Goal: Transaction & Acquisition: Purchase product/service

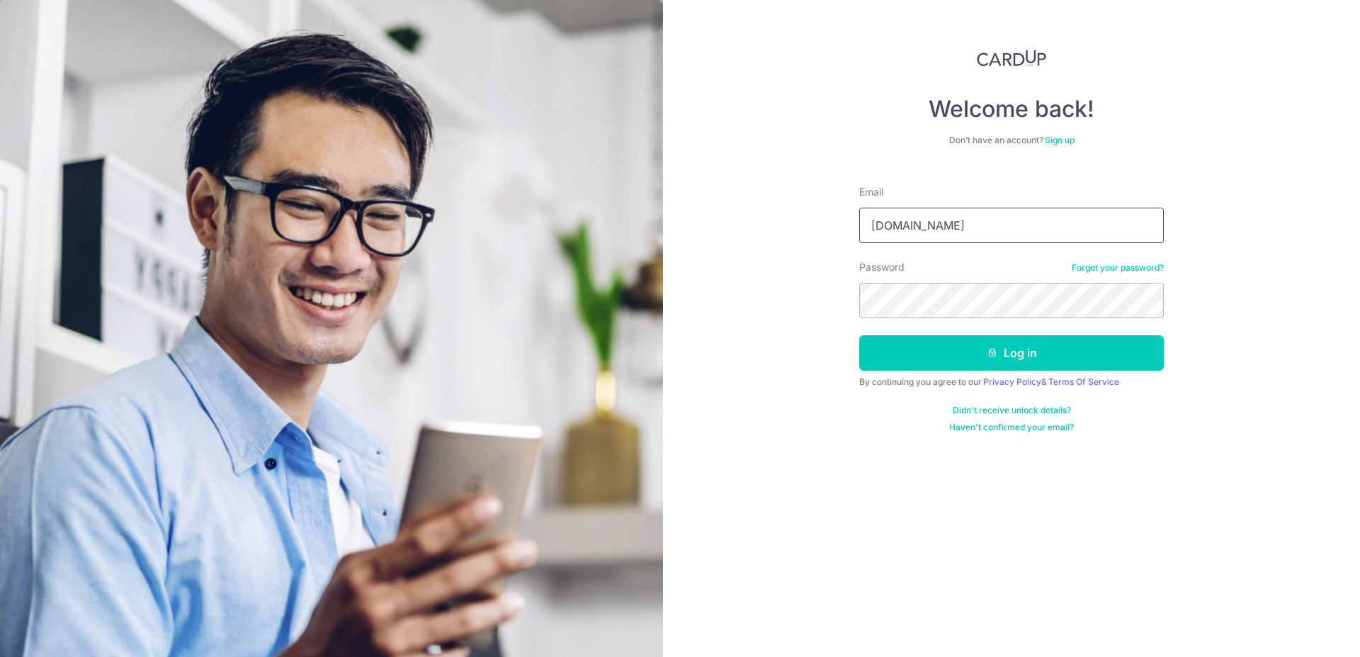
click at [930, 225] on input "xsreality882yahoo.com.sg" at bounding box center [1011, 225] width 305 height 35
type input "xsreality88@yahoo.com.sg"
click at [859, 335] on button "Log in" at bounding box center [1011, 352] width 305 height 35
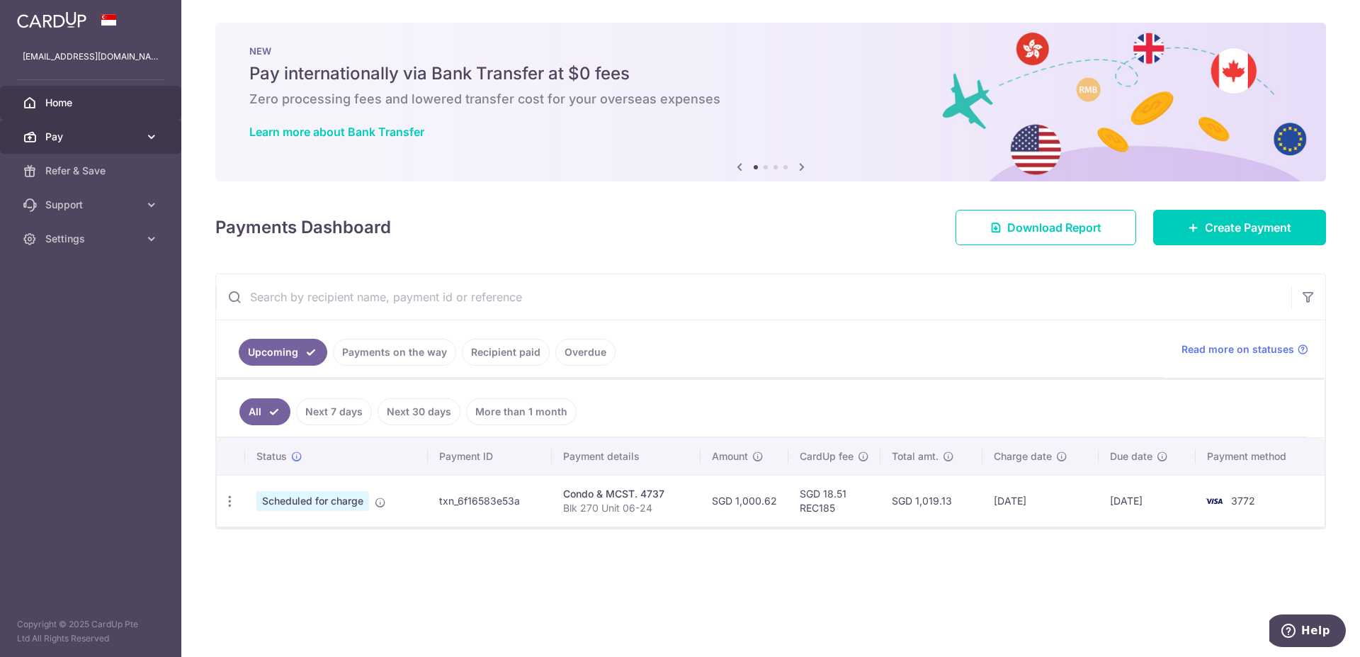
click at [117, 135] on span "Pay" at bounding box center [92, 137] width 94 height 14
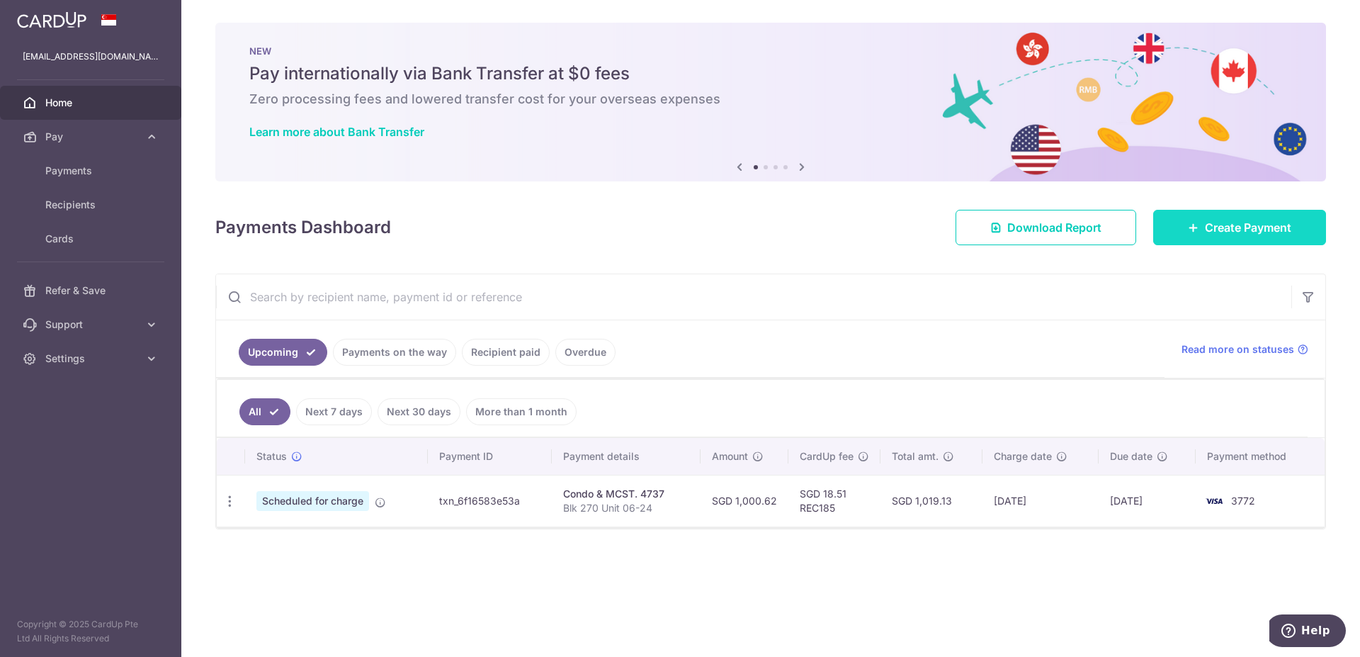
click at [1202, 232] on link "Create Payment" at bounding box center [1239, 227] width 173 height 35
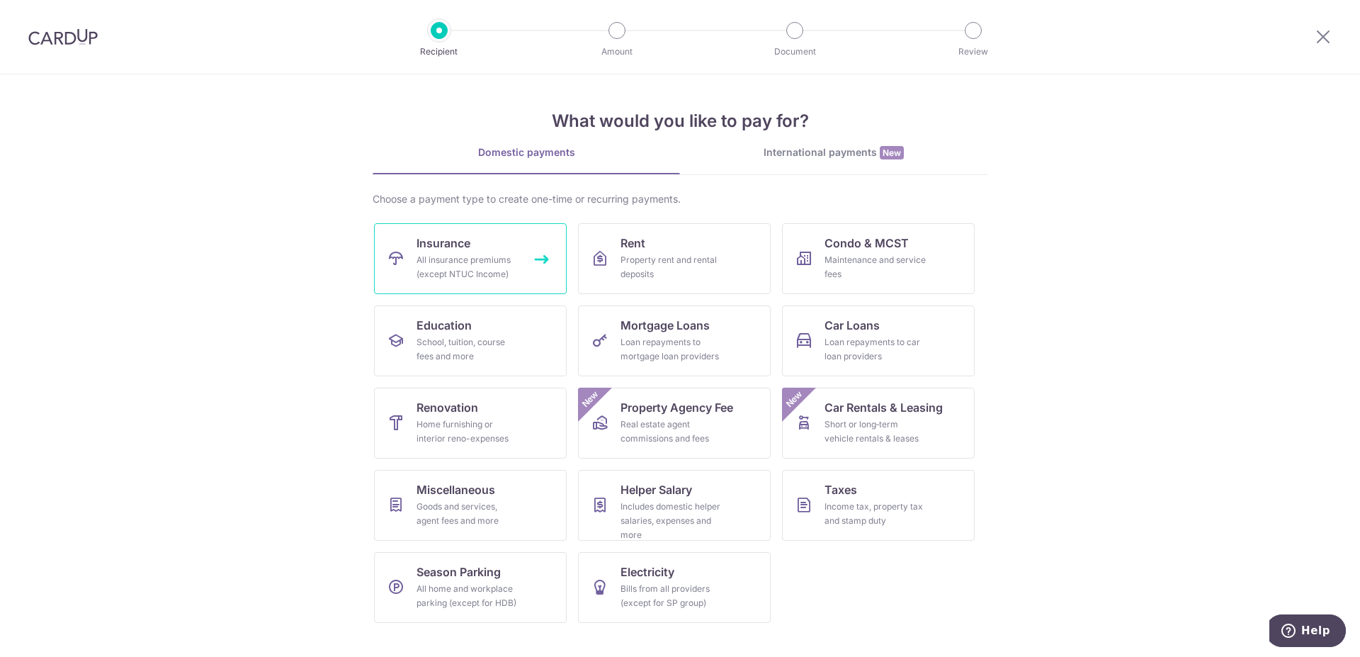
click at [484, 268] on div "All insurance premiums (except NTUC Income)" at bounding box center [468, 267] width 102 height 28
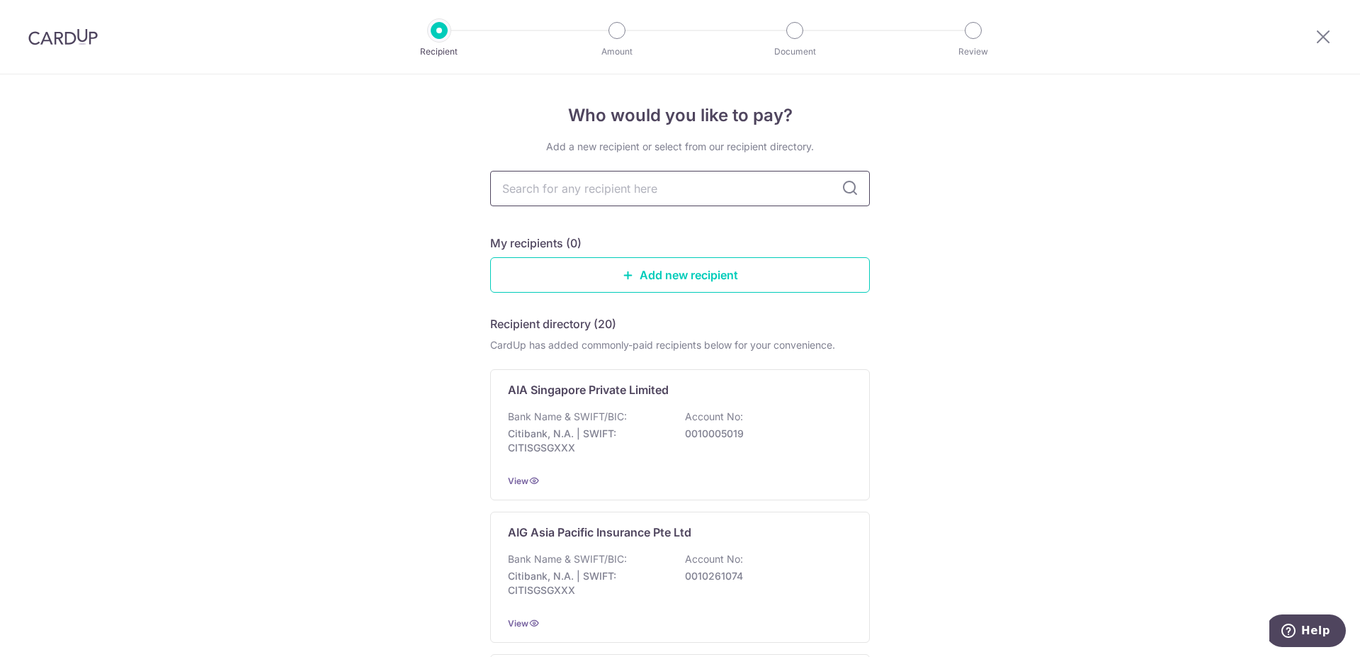
click at [660, 188] on input "text" at bounding box center [680, 188] width 380 height 35
click at [679, 381] on div "AIA Singapore Private Limited" at bounding box center [671, 389] width 327 height 17
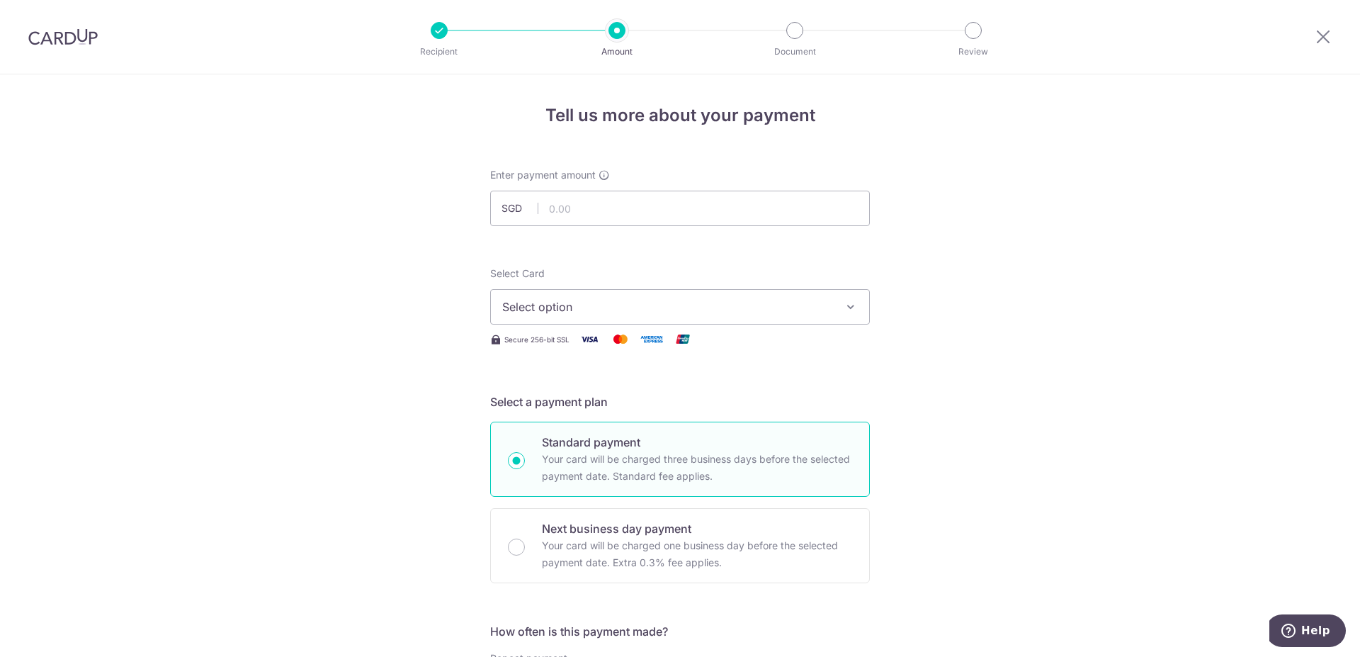
click at [610, 299] on span "Select option" at bounding box center [667, 306] width 330 height 17
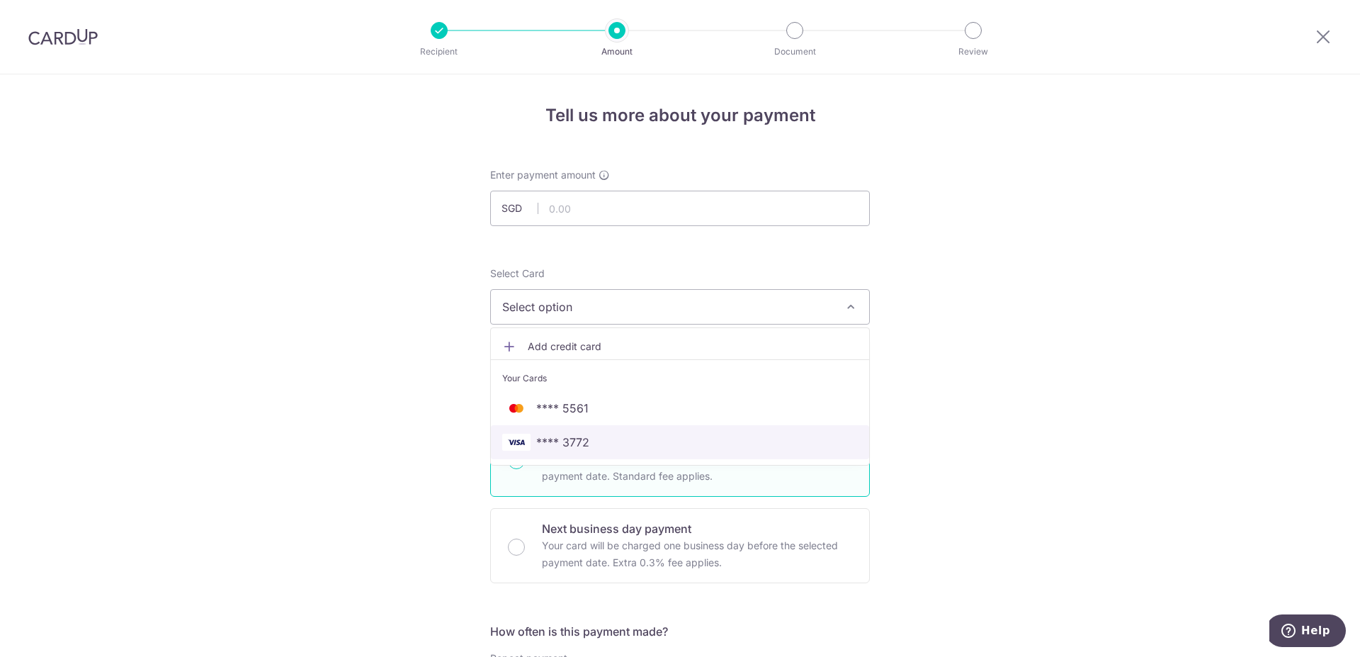
click at [601, 447] on span "**** 3772" at bounding box center [680, 442] width 356 height 17
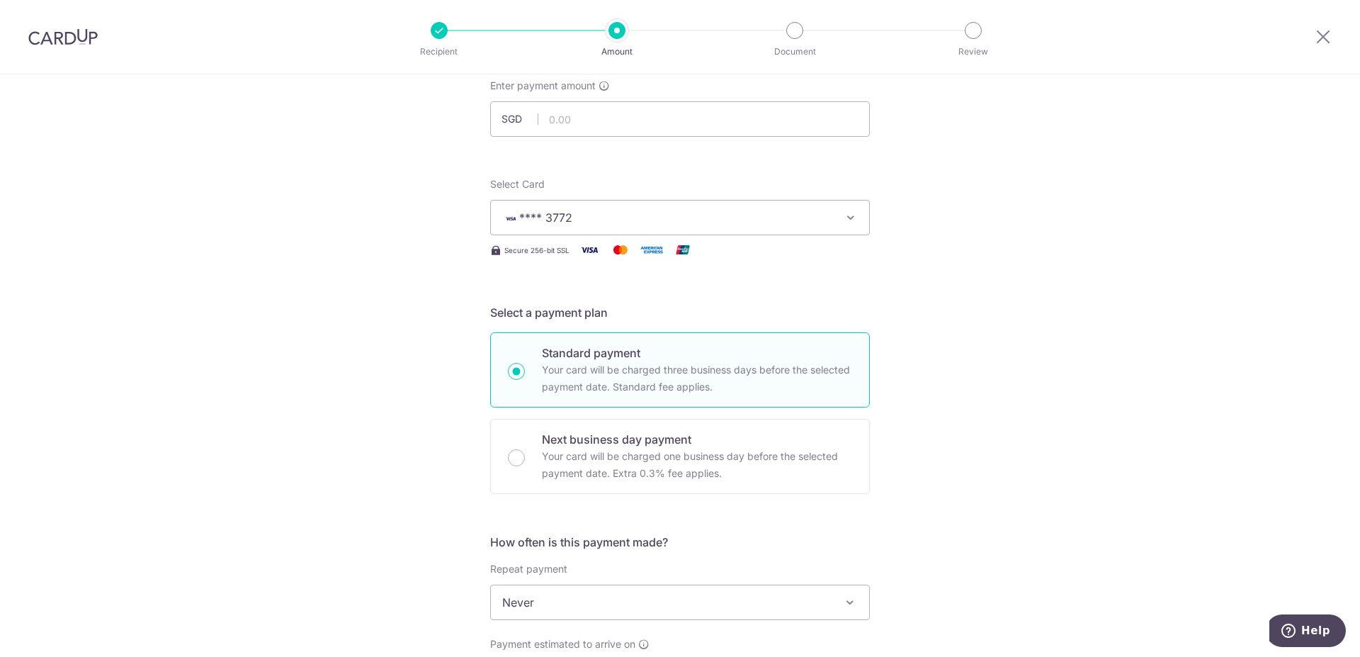
scroll to position [217, 0]
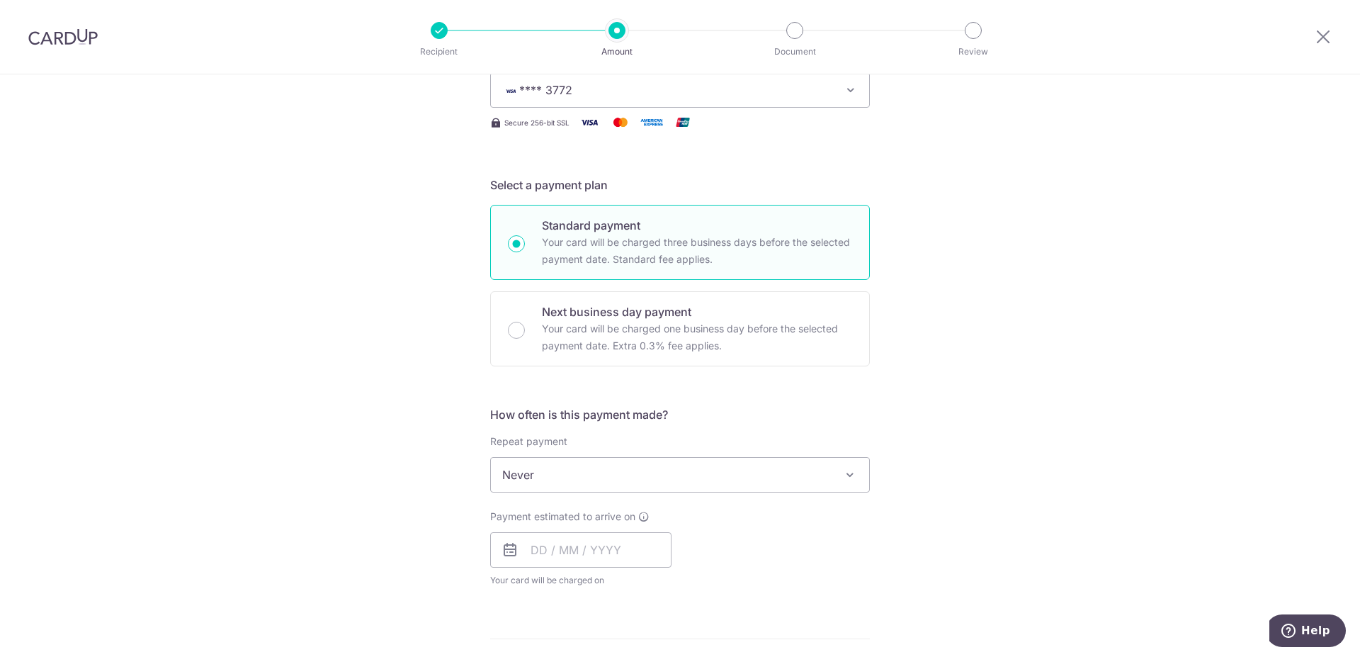
click at [983, 446] on div "Tell us more about your payment Enter payment amount SGD Select Card **** 3772 …" at bounding box center [680, 499] width 1360 height 1282
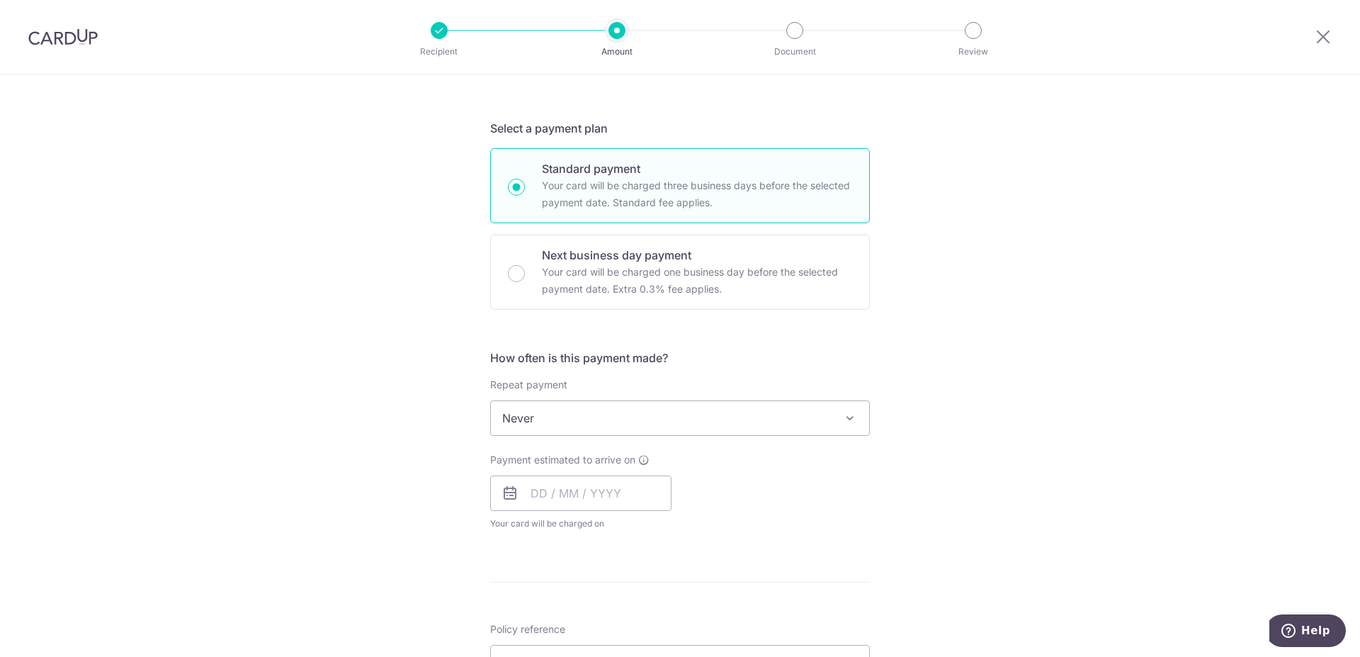
scroll to position [289, 0]
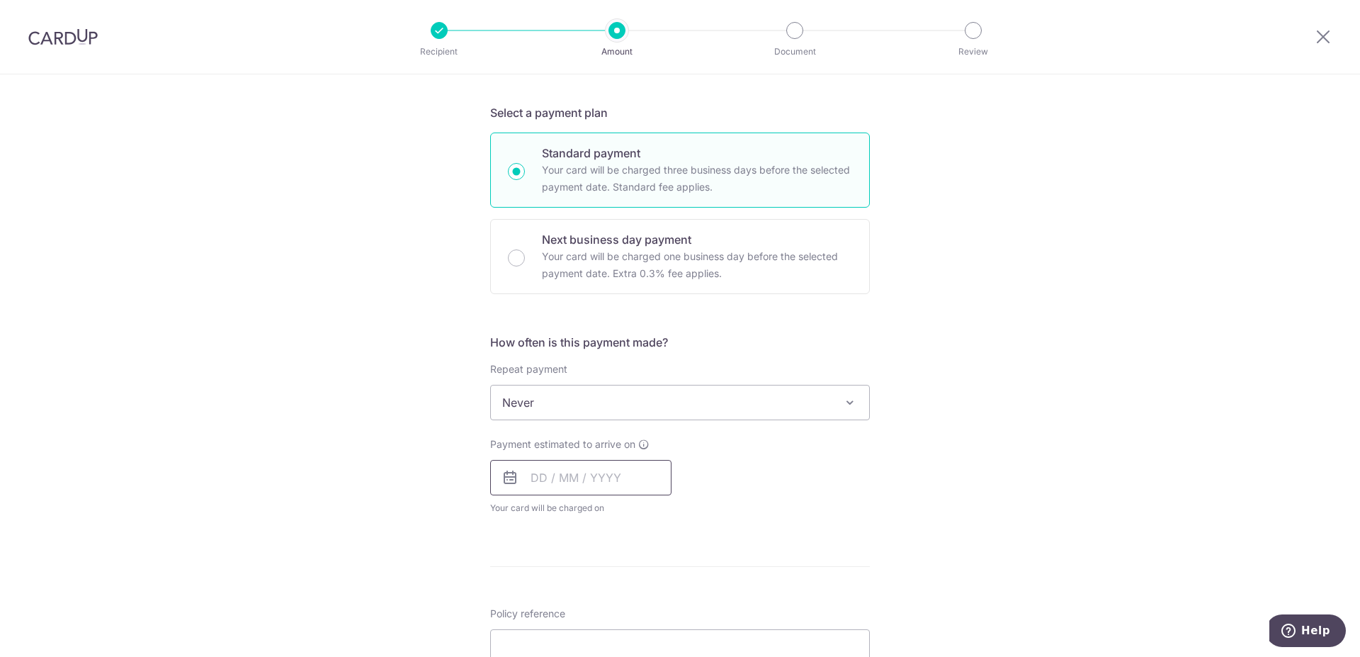
click at [576, 472] on input "text" at bounding box center [580, 477] width 181 height 35
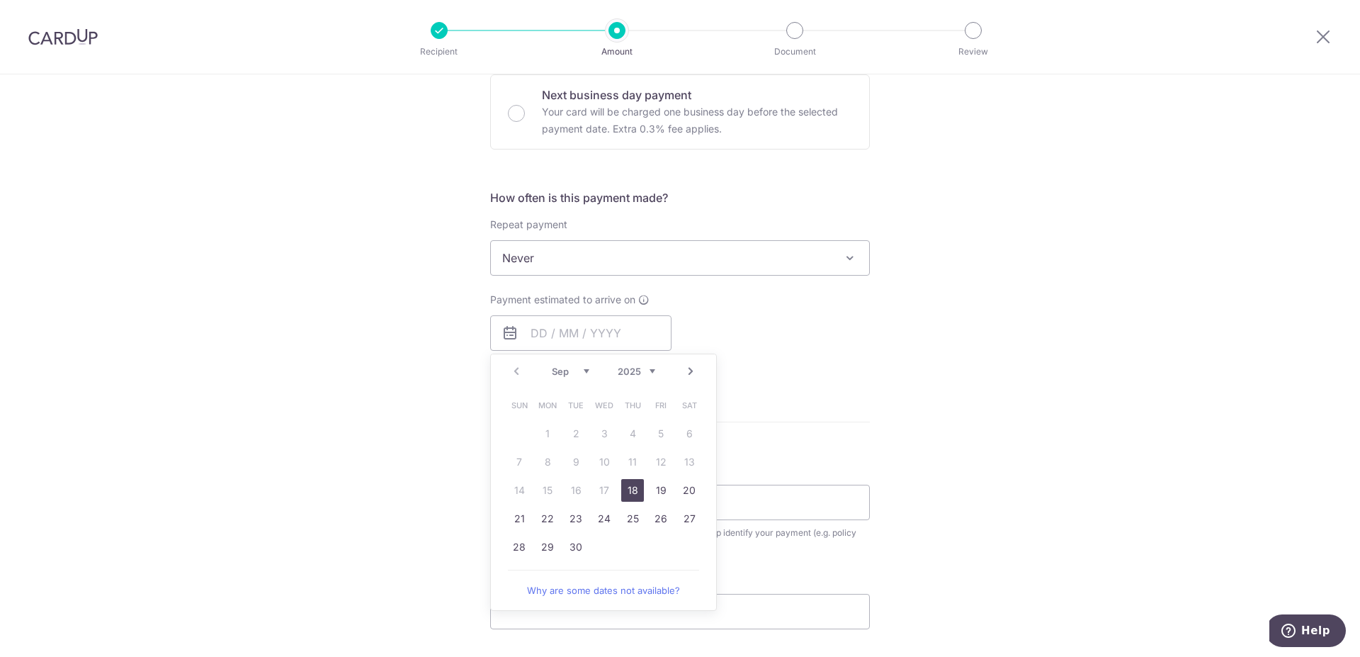
click at [630, 494] on link "18" at bounding box center [632, 490] width 23 height 23
type input "[DATE]"
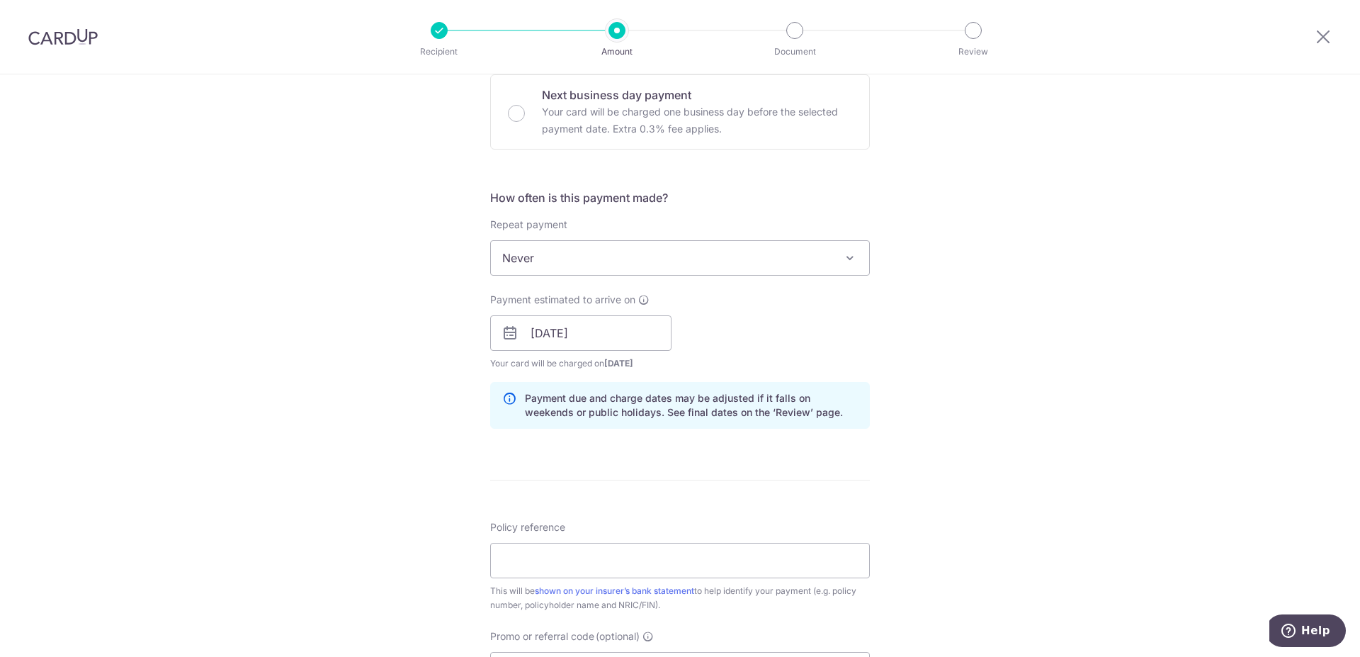
click at [966, 324] on div "Tell us more about your payment Enter payment amount SGD Select Card **** 3772 …" at bounding box center [680, 311] width 1360 height 1340
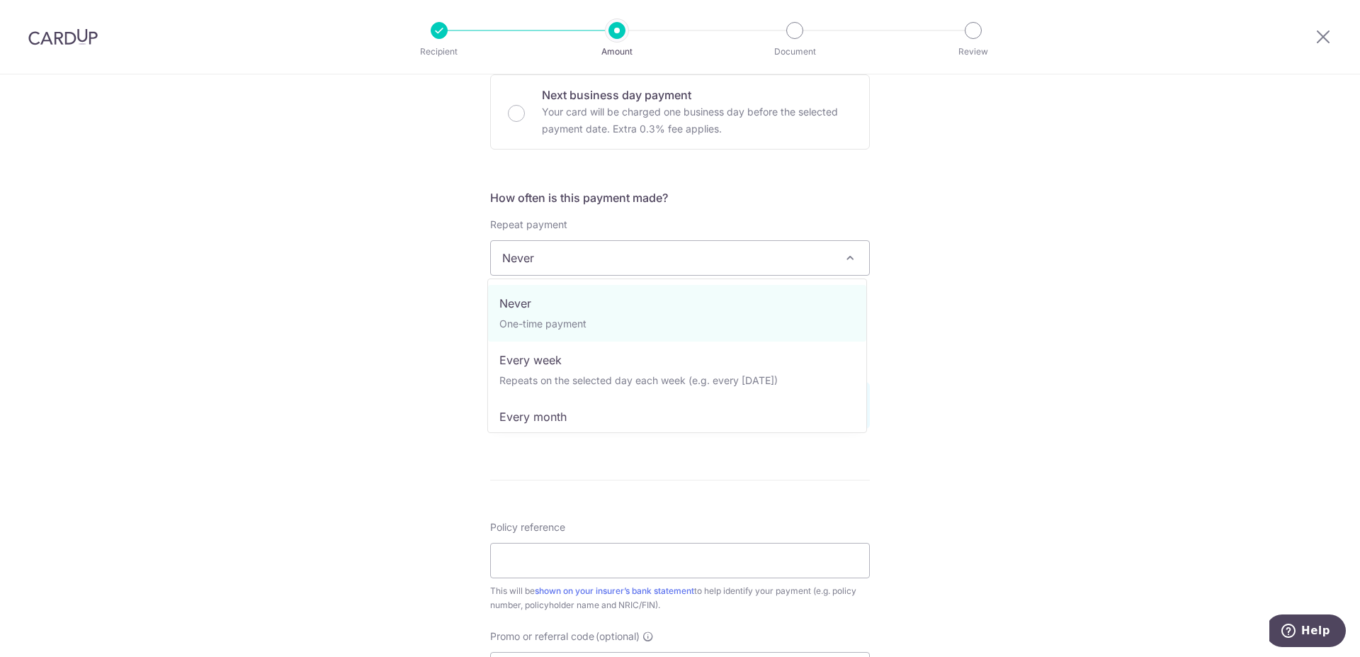
click at [529, 267] on span "Never" at bounding box center [680, 258] width 378 height 34
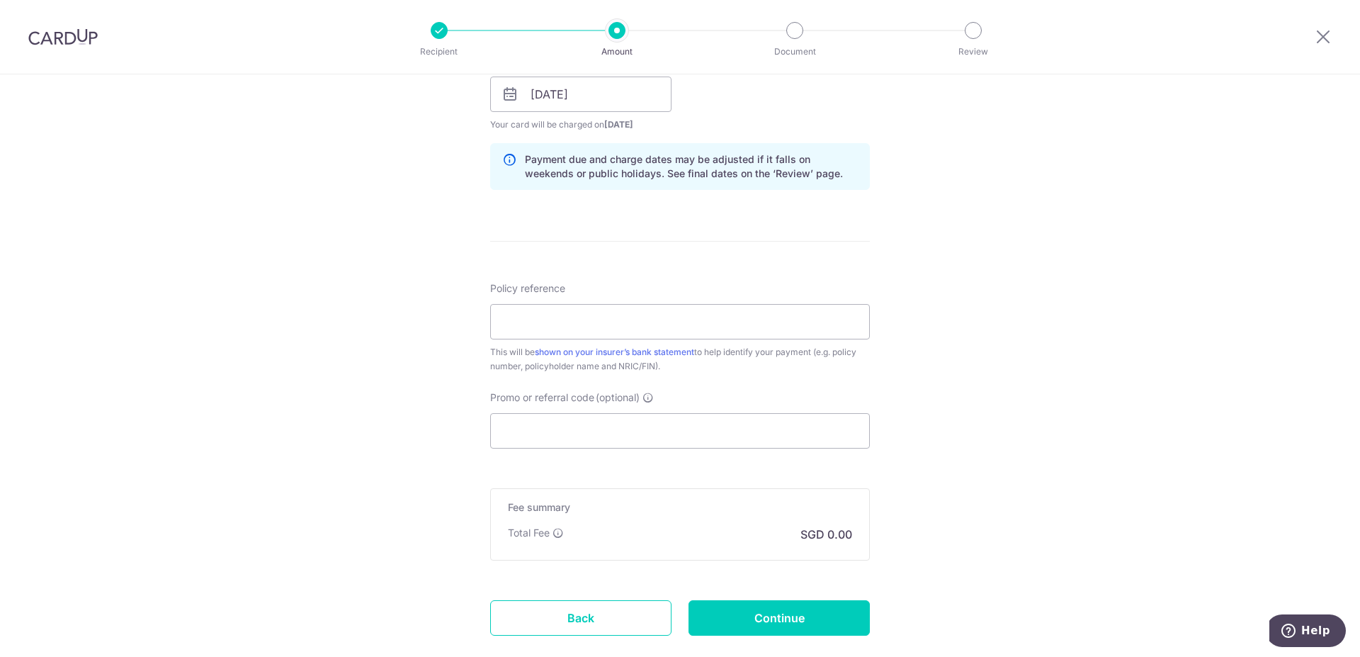
scroll to position [757, 0]
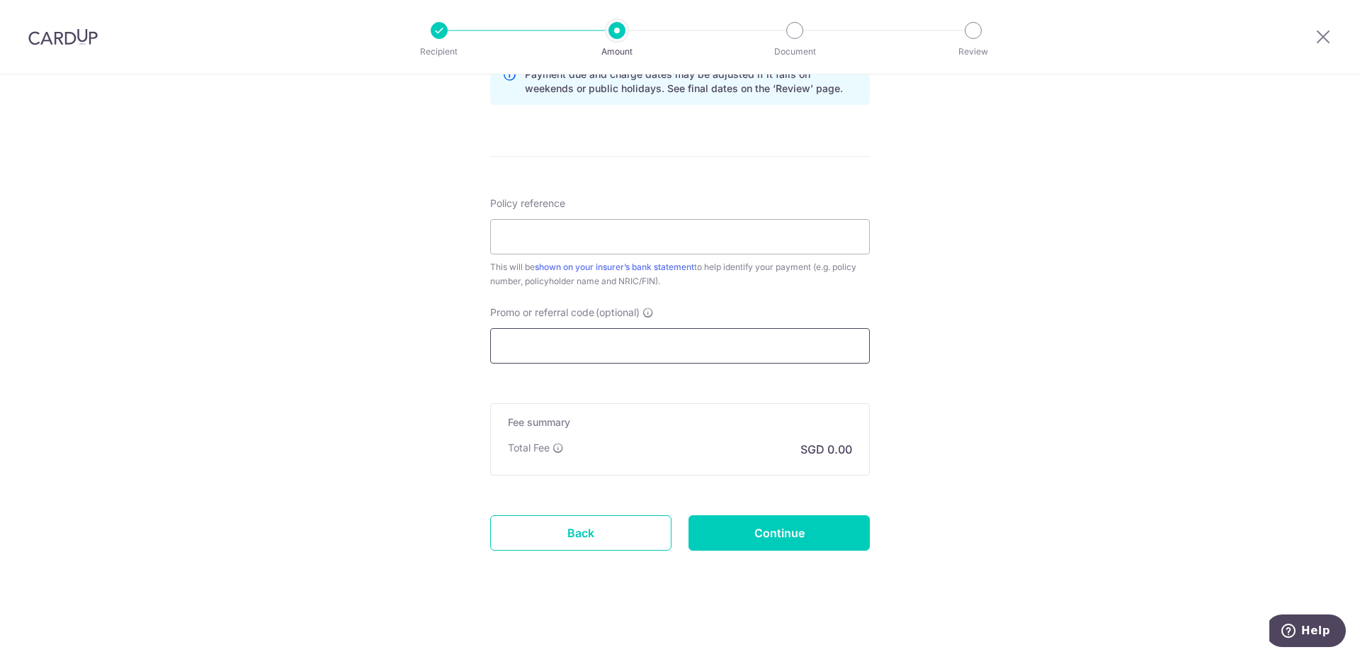
click at [548, 351] on input "Promo or referral code (optional)" at bounding box center [680, 345] width 380 height 35
paste input "OFF225"
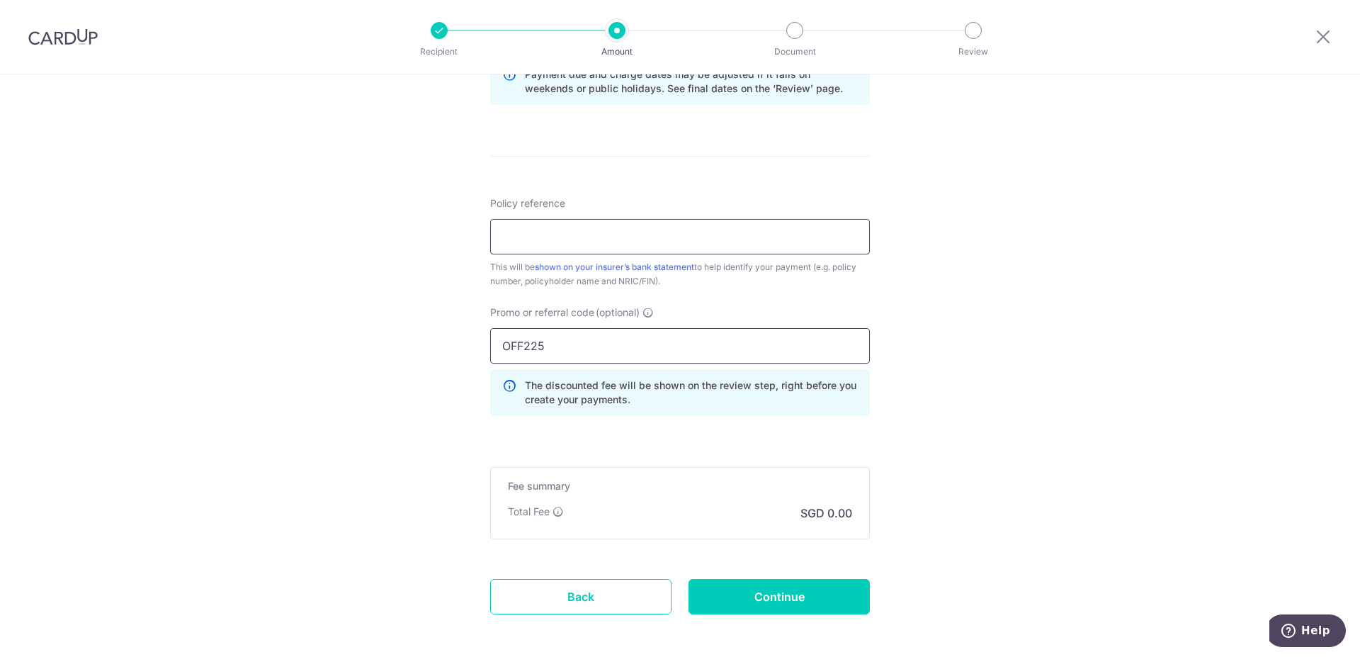
type input "OFF225"
click at [568, 242] on input "Policy reference" at bounding box center [680, 236] width 380 height 35
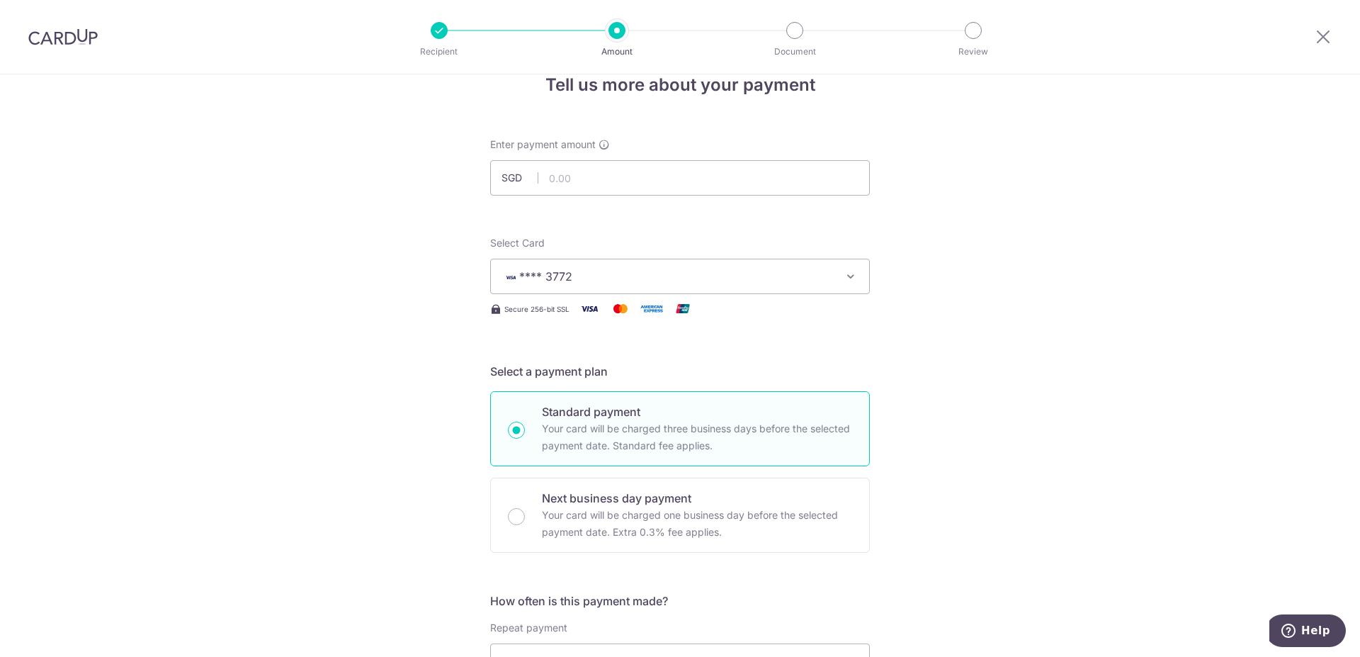
scroll to position [0, 0]
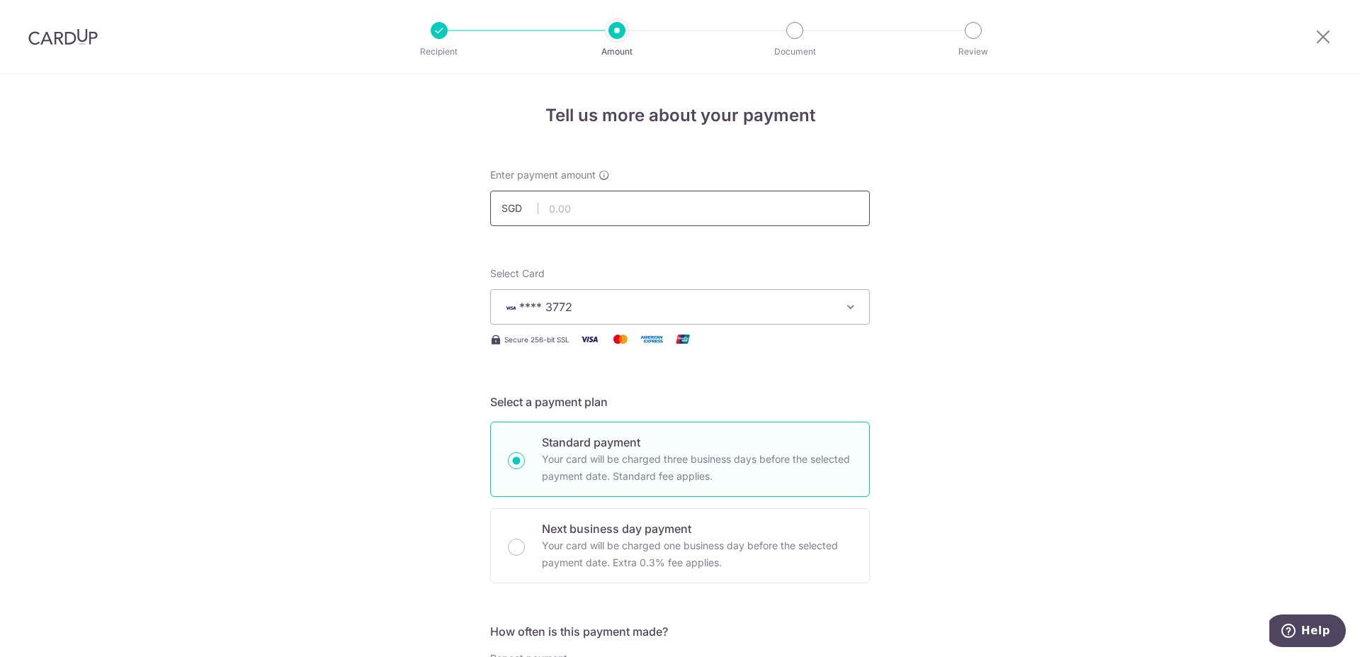
type input "L549114075"
click at [622, 203] on input "text" at bounding box center [680, 208] width 380 height 35
click at [848, 276] on div "Select Card **** 3772 Add credit card Your Cards **** 5561 **** 3772" at bounding box center [680, 295] width 380 height 58
type input "3,206.27"
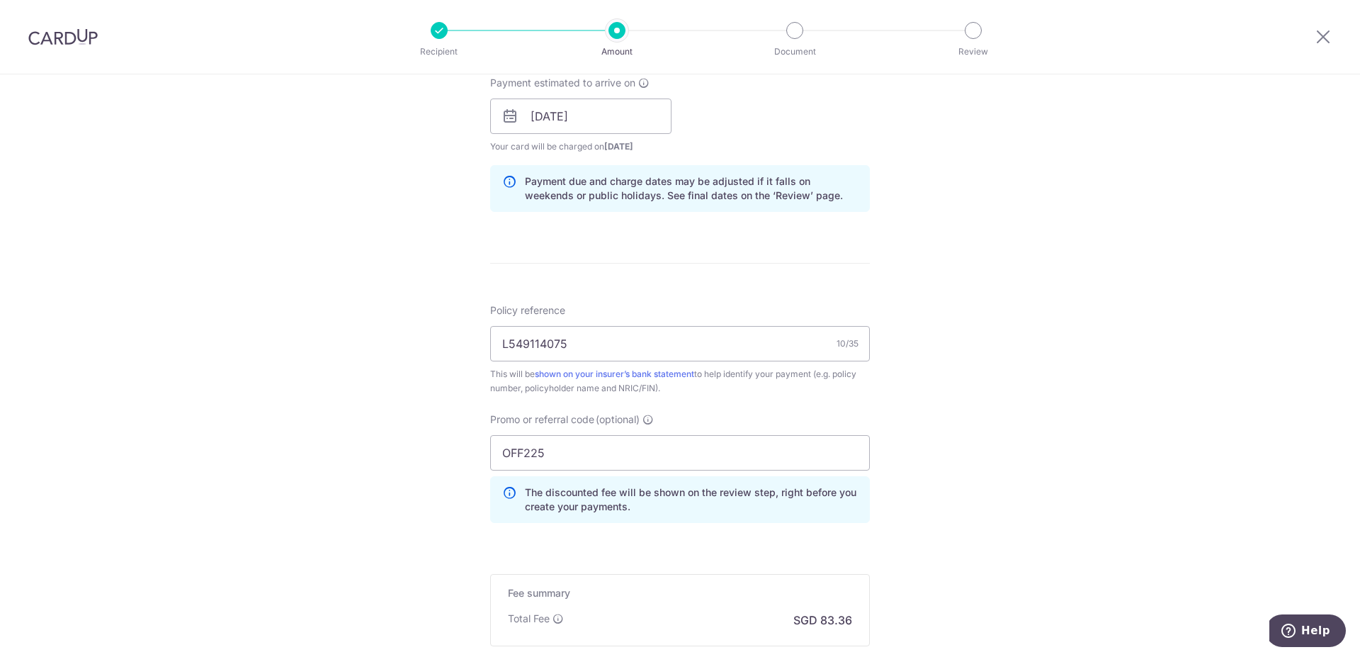
scroll to position [821, 0]
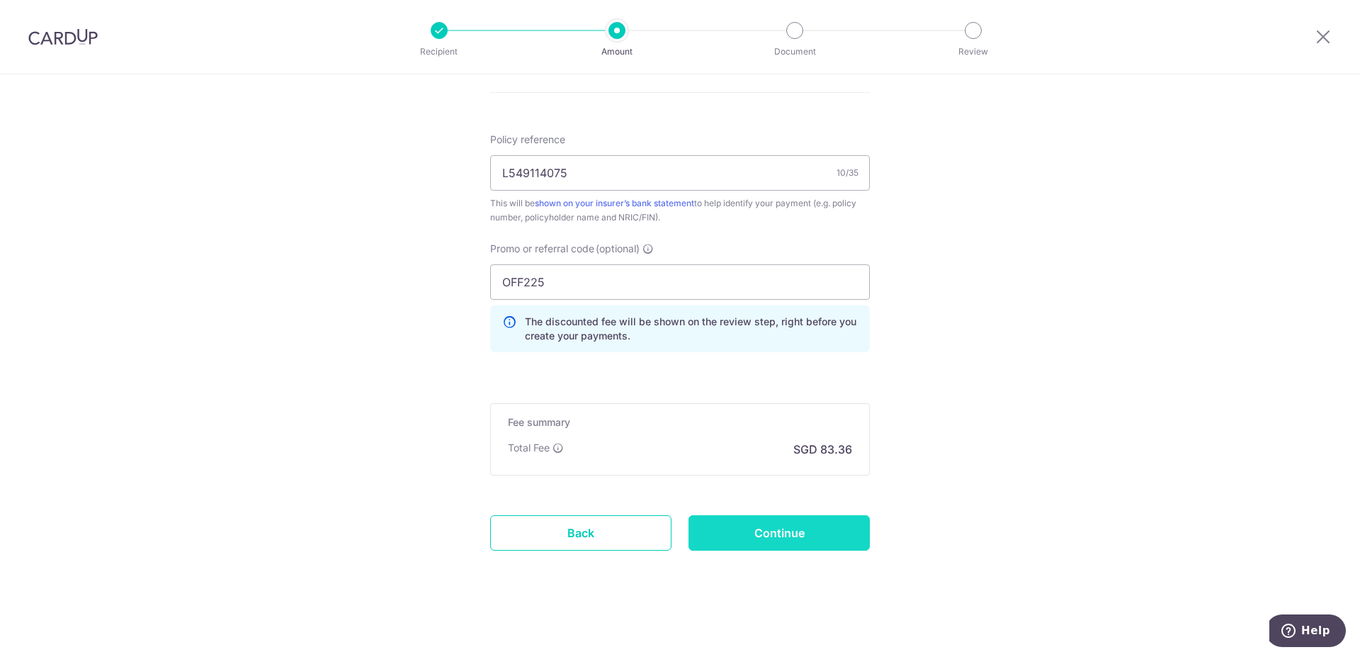
click at [779, 536] on input "Continue" at bounding box center [779, 532] width 181 height 35
type input "Create Schedule"
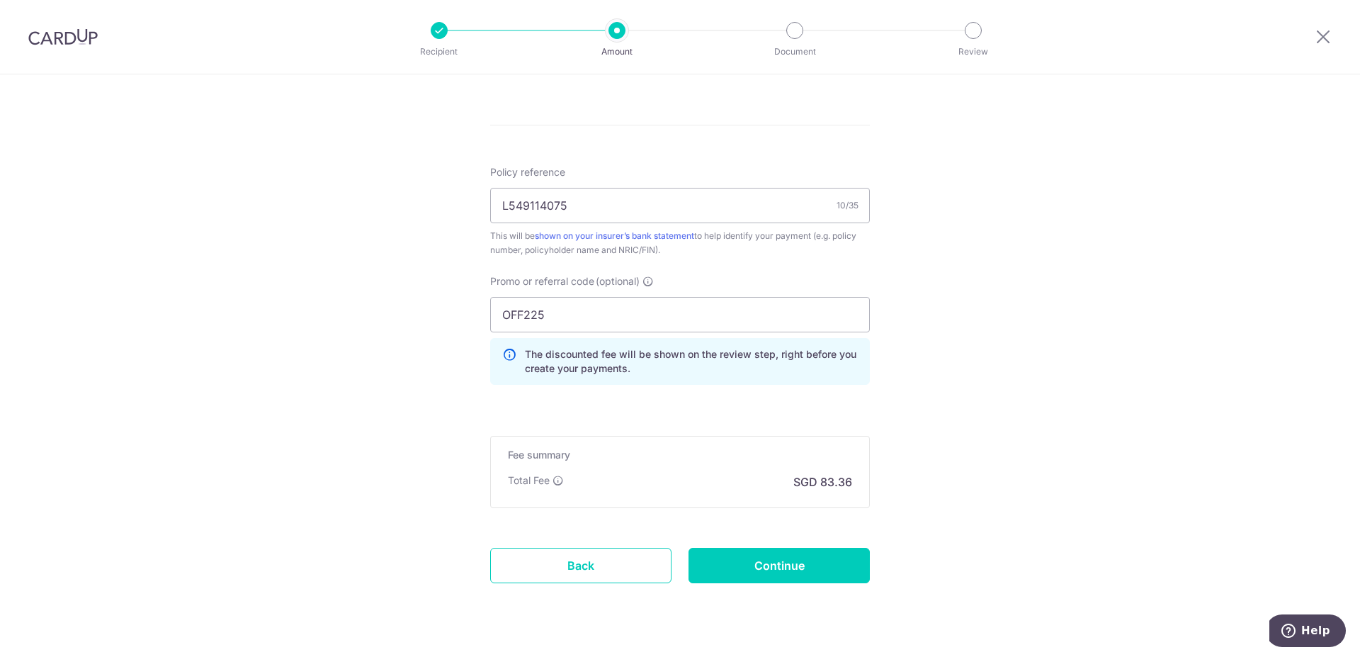
scroll to position [821, 0]
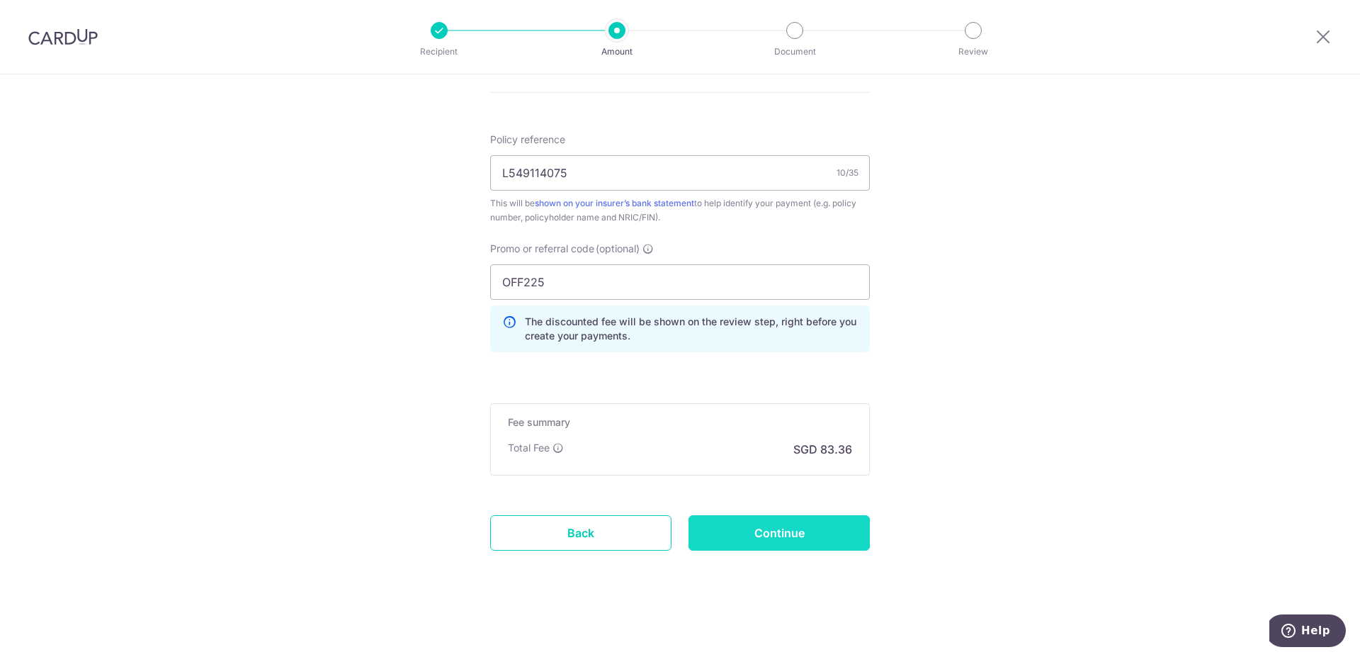
click at [784, 539] on input "Continue" at bounding box center [779, 532] width 181 height 35
type input "Update Schedule"
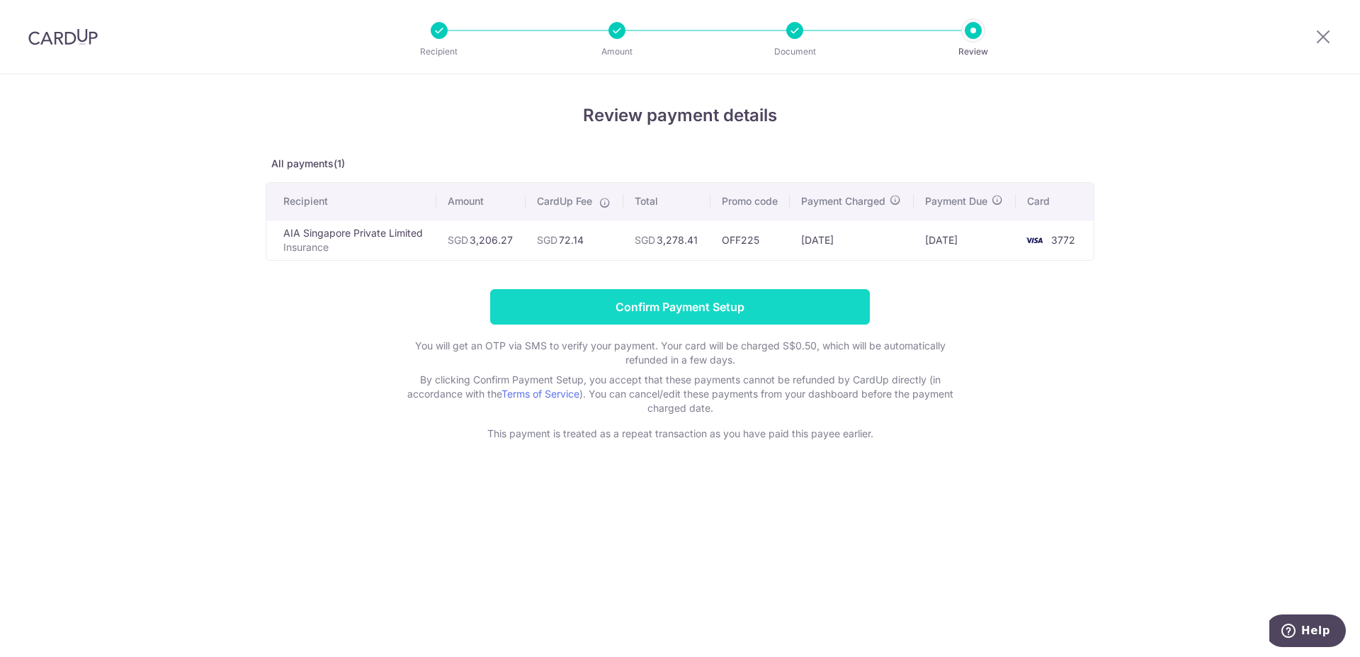
click at [711, 307] on input "Confirm Payment Setup" at bounding box center [680, 306] width 380 height 35
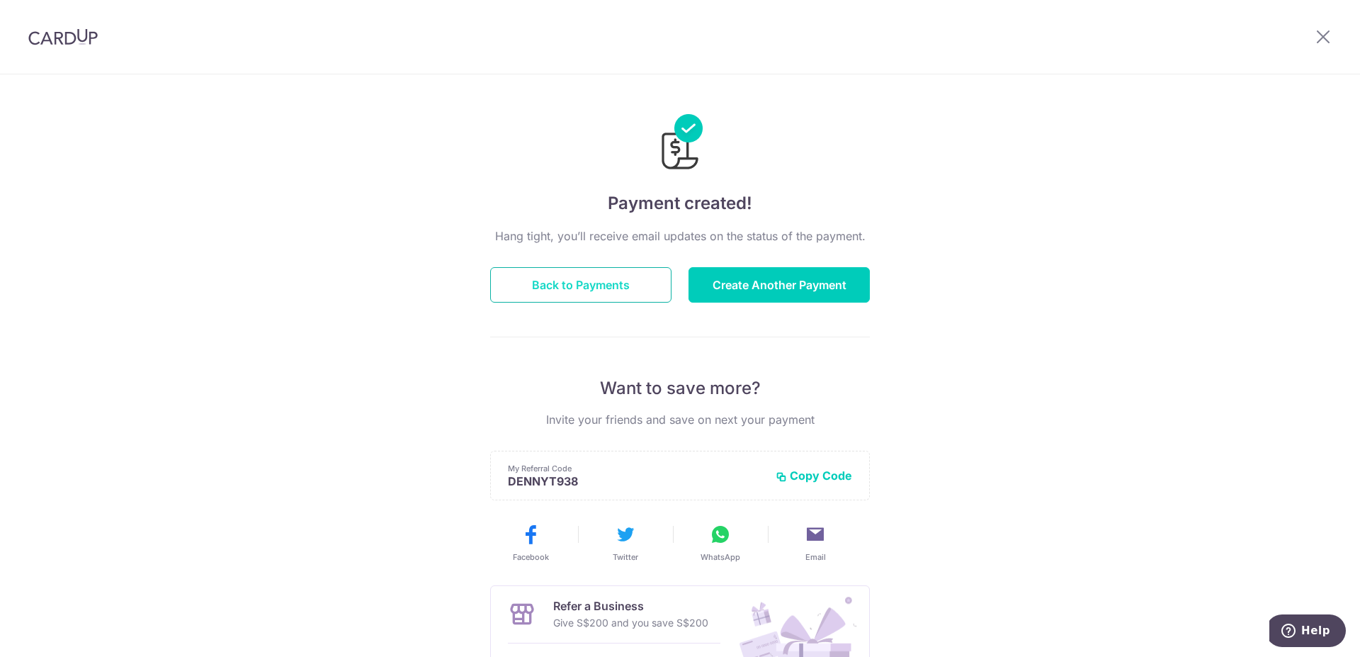
click at [600, 283] on button "Back to Payments" at bounding box center [580, 284] width 181 height 35
